Goal: Task Accomplishment & Management: Use online tool/utility

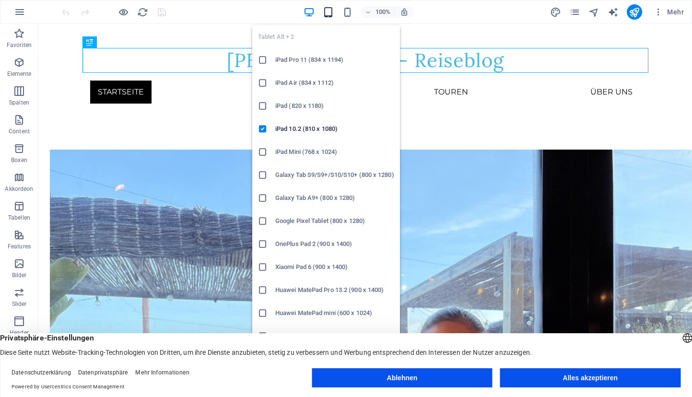
click at [323, 12] on icon "button" at bounding box center [328, 12] width 11 height 11
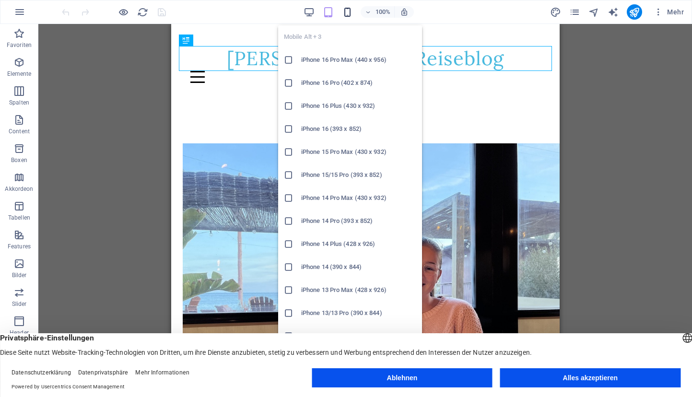
click at [350, 14] on icon "button" at bounding box center [347, 12] width 11 height 11
click at [348, 8] on icon "button" at bounding box center [347, 12] width 11 height 11
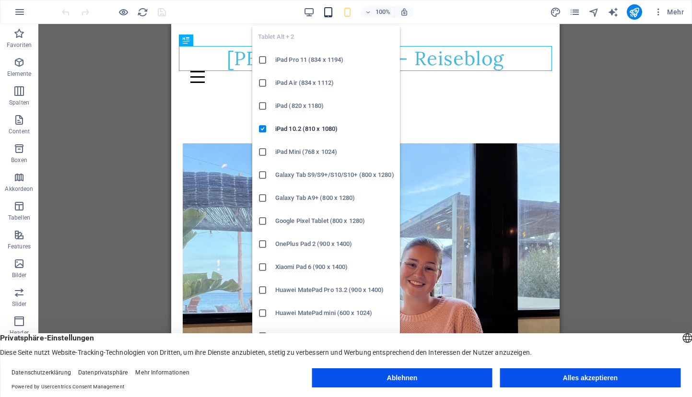
click at [323, 8] on icon "button" at bounding box center [328, 12] width 11 height 11
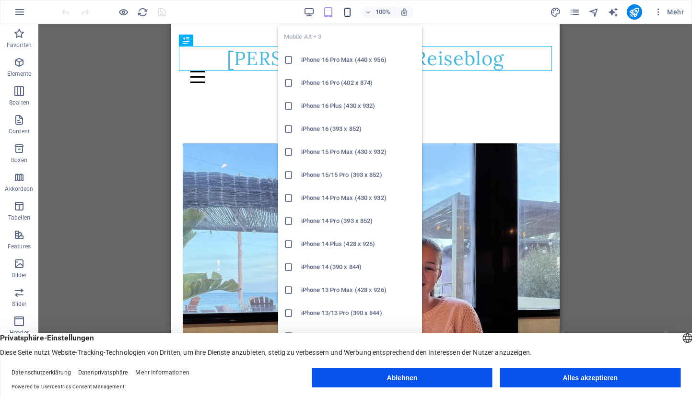
click at [348, 9] on icon "button" at bounding box center [347, 12] width 11 height 11
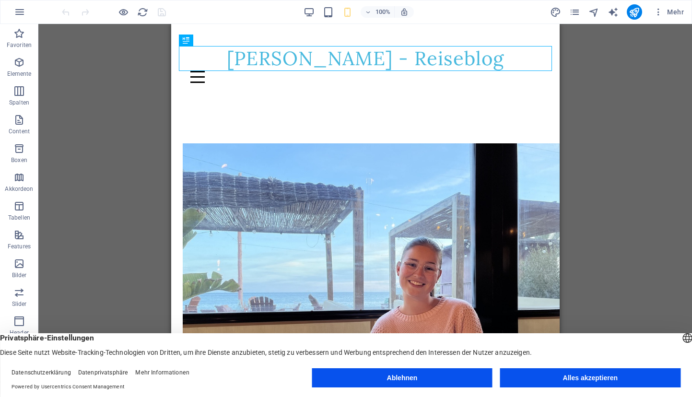
click at [581, 110] on div "Ziehe hier rein, um den vorhandenen Inhalt zu ersetzen. Drücke "Strg", wenn du …" at bounding box center [364, 202] width 653 height 357
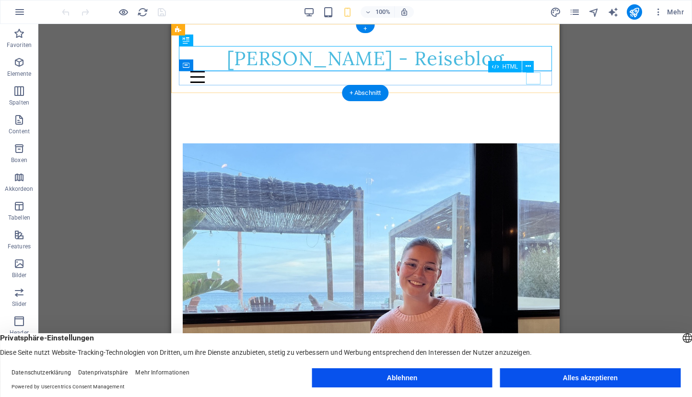
click at [534, 81] on div at bounding box center [365, 77] width 350 height 12
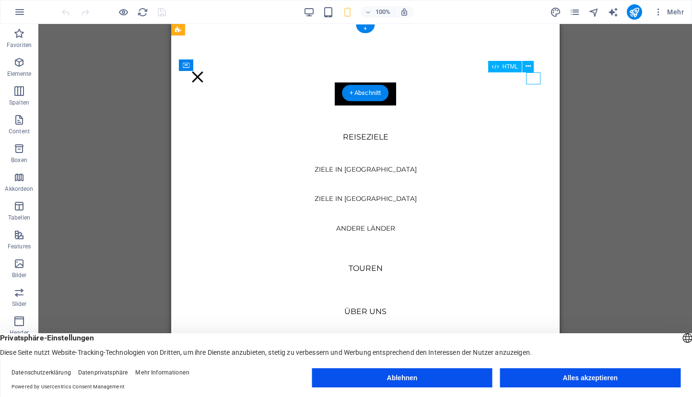
click at [534, 81] on div at bounding box center [365, 77] width 350 height 12
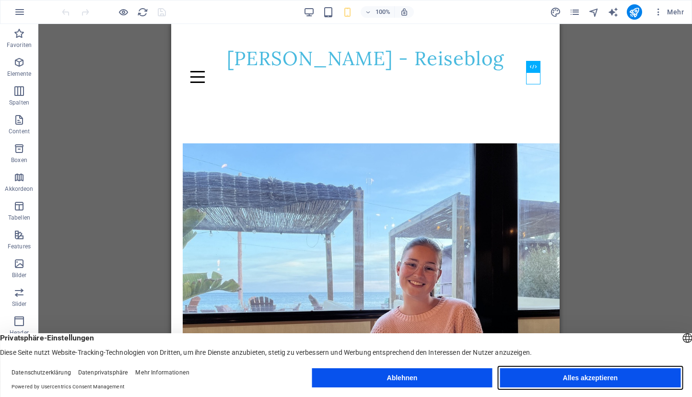
drag, startPoint x: 527, startPoint y: 377, endPoint x: 372, endPoint y: 269, distance: 188.6
click at [527, 377] on button "Alles akzeptieren" at bounding box center [590, 377] width 180 height 19
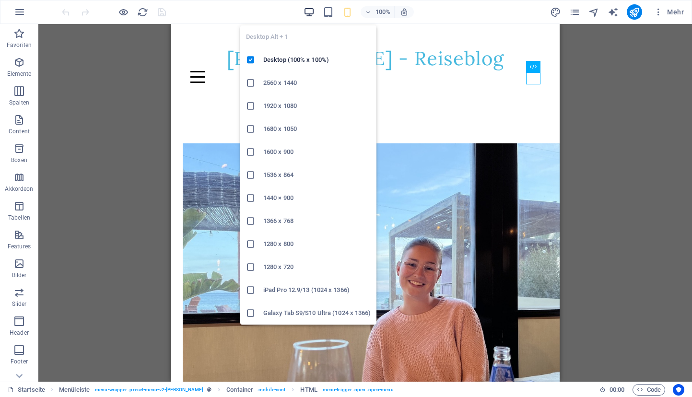
click at [310, 11] on icon "button" at bounding box center [308, 12] width 11 height 11
